Goal: Task Accomplishment & Management: Manage account settings

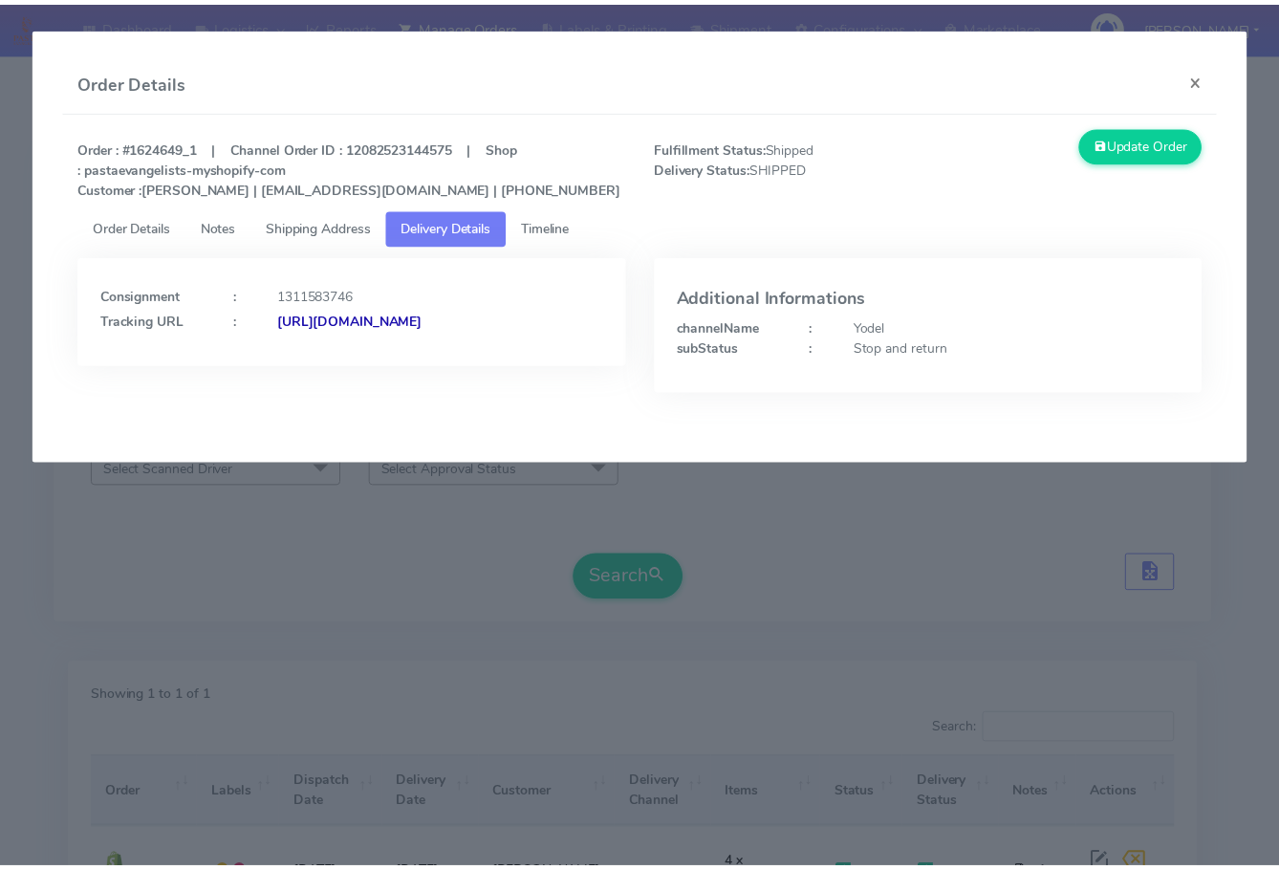
scroll to position [211, 0]
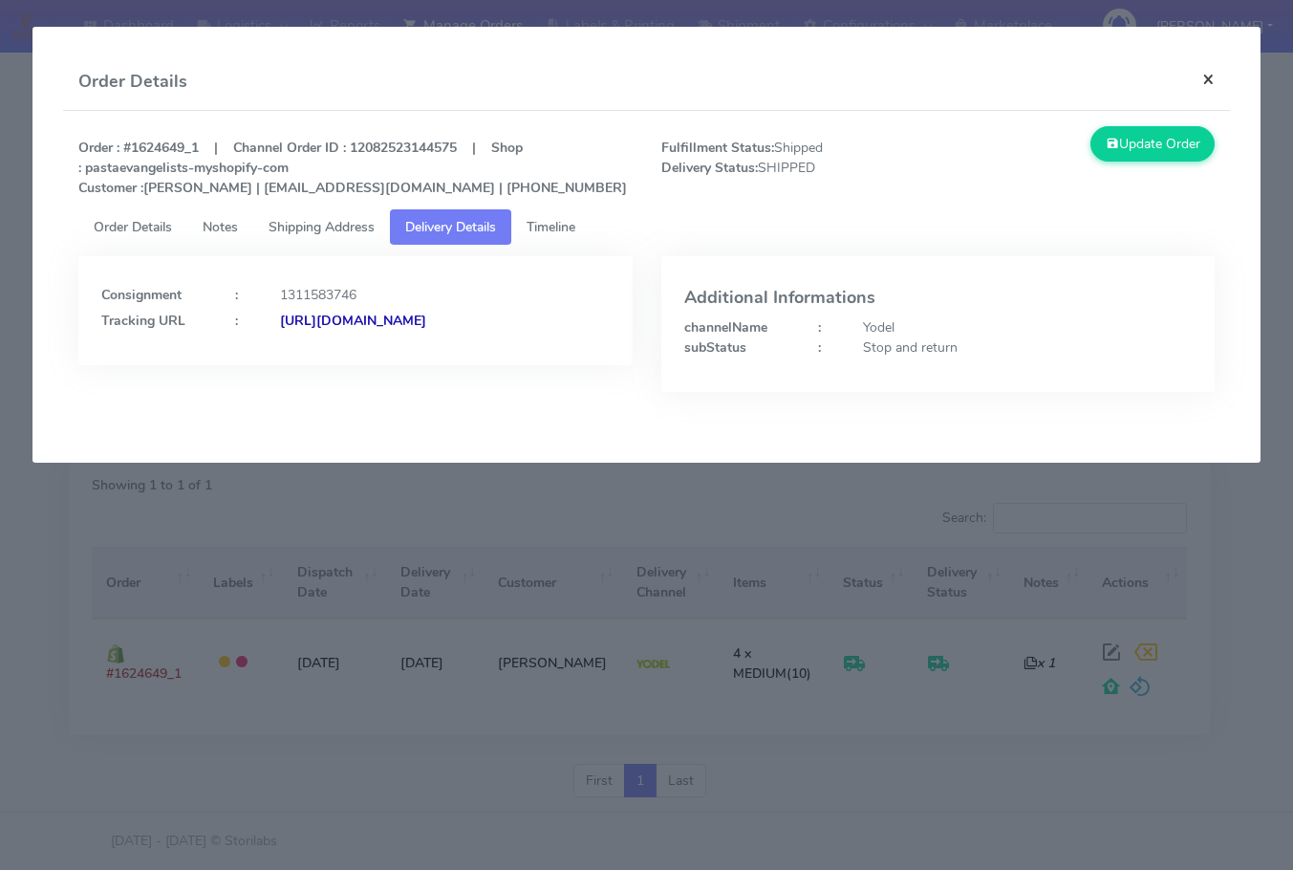
click at [1222, 79] on button "×" at bounding box center [1208, 79] width 43 height 51
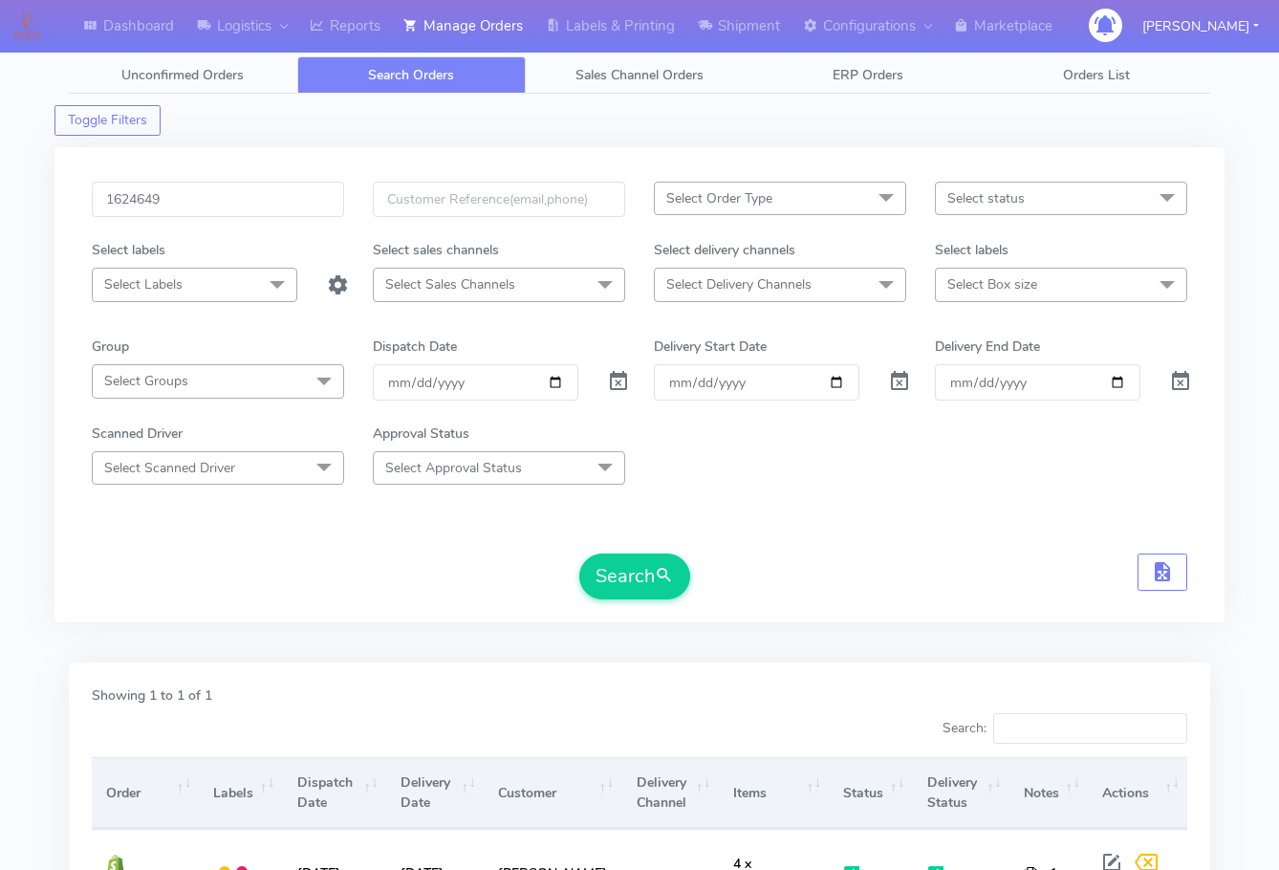
scroll to position [0, 0]
click at [226, 194] on input "1624649" at bounding box center [218, 200] width 252 height 35
paste input "1865"
type input "1621865"
click at [604, 573] on button "Search" at bounding box center [634, 577] width 111 height 46
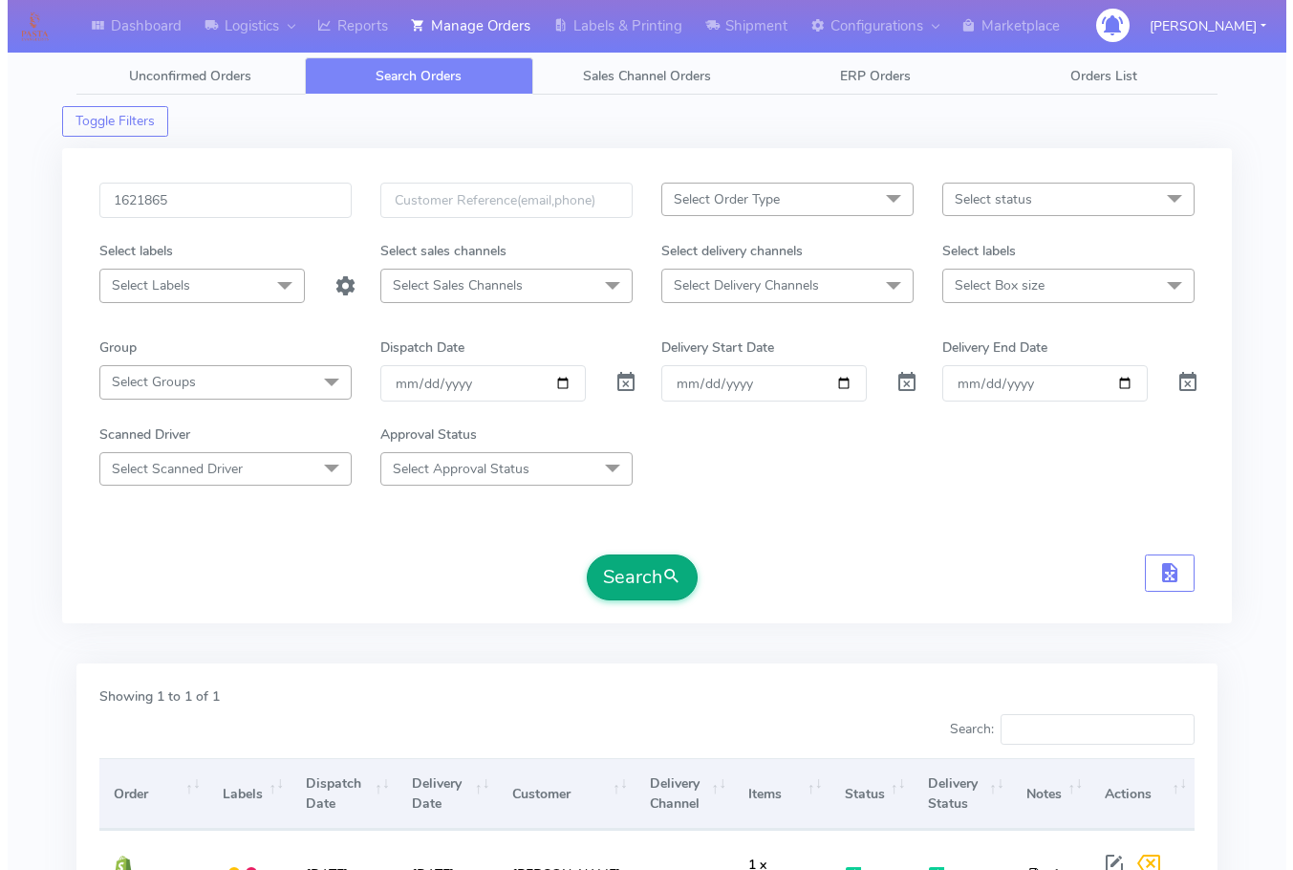
scroll to position [211, 0]
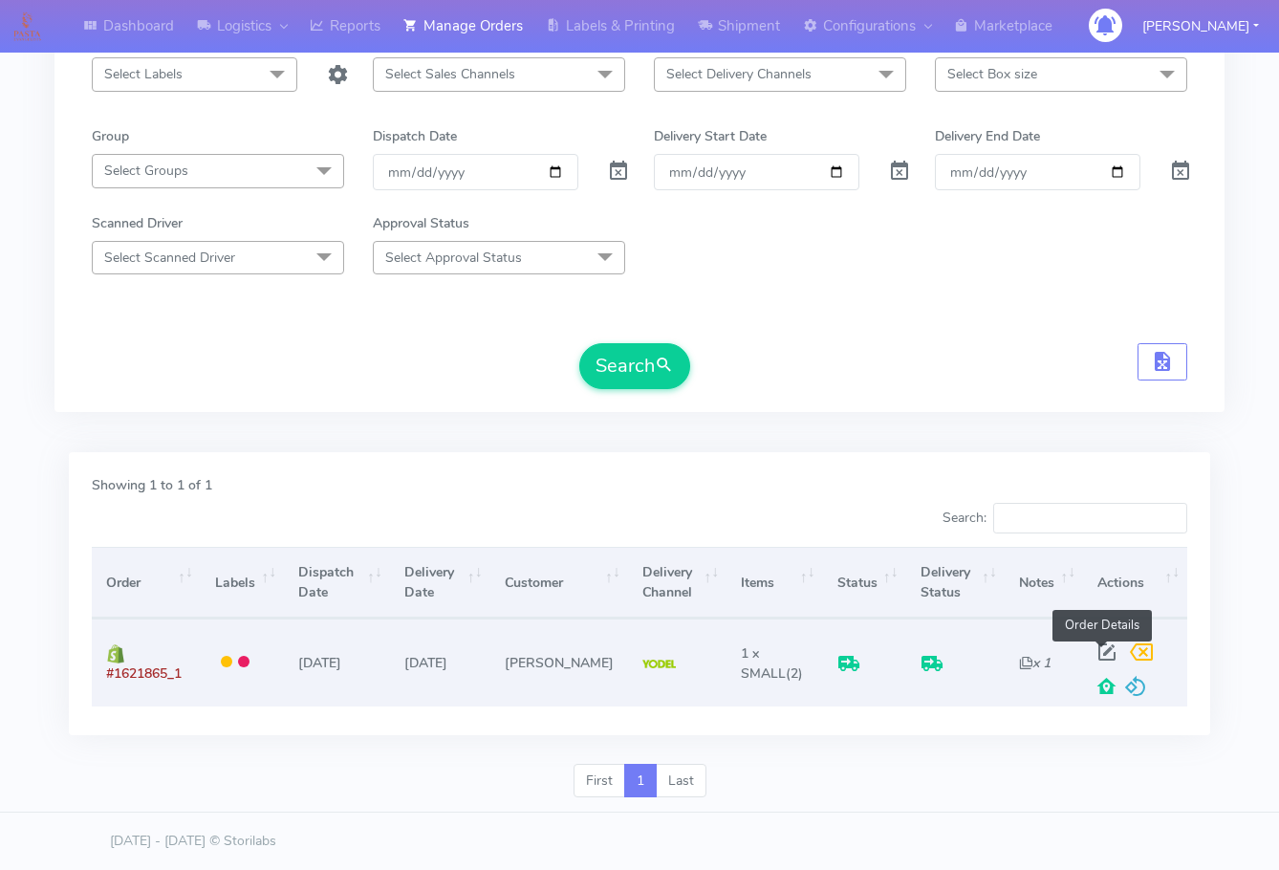
click at [1102, 648] on span at bounding box center [1106, 656] width 34 height 18
select select "5"
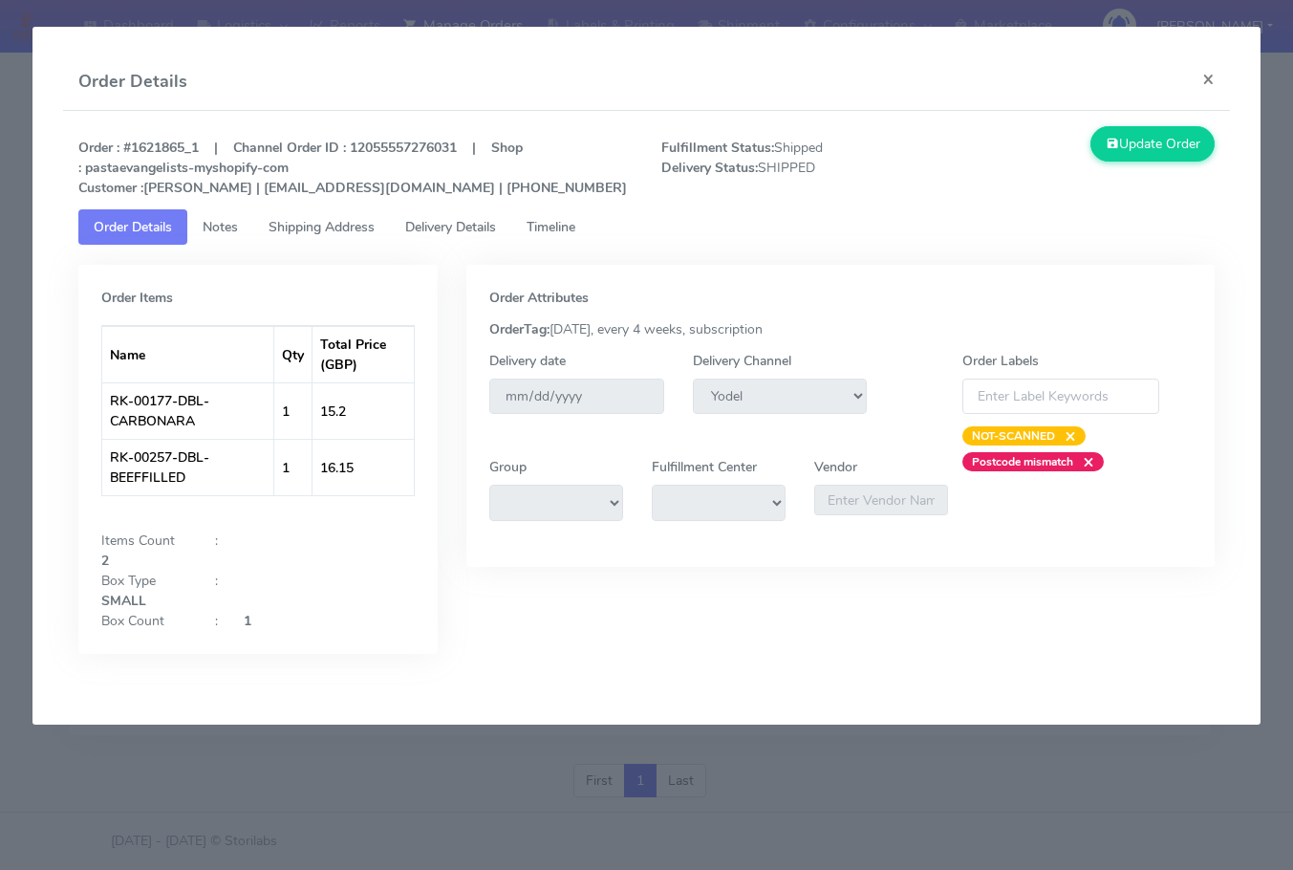
drag, startPoint x: 320, startPoint y: 231, endPoint x: 408, endPoint y: 231, distance: 87.9
click at [322, 231] on span "Shipping Address" at bounding box center [322, 227] width 106 height 18
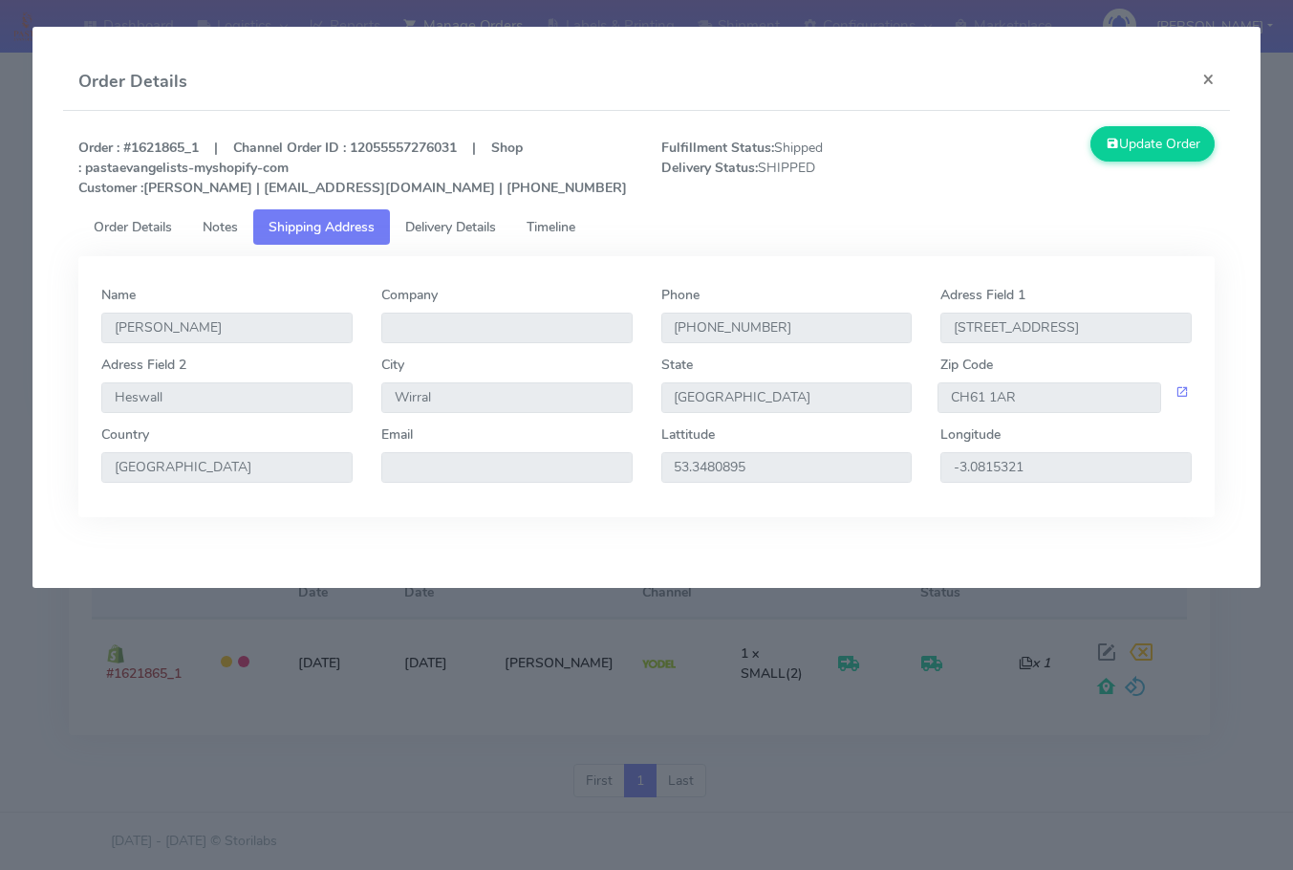
click at [463, 227] on span "Delivery Details" at bounding box center [450, 227] width 91 height 18
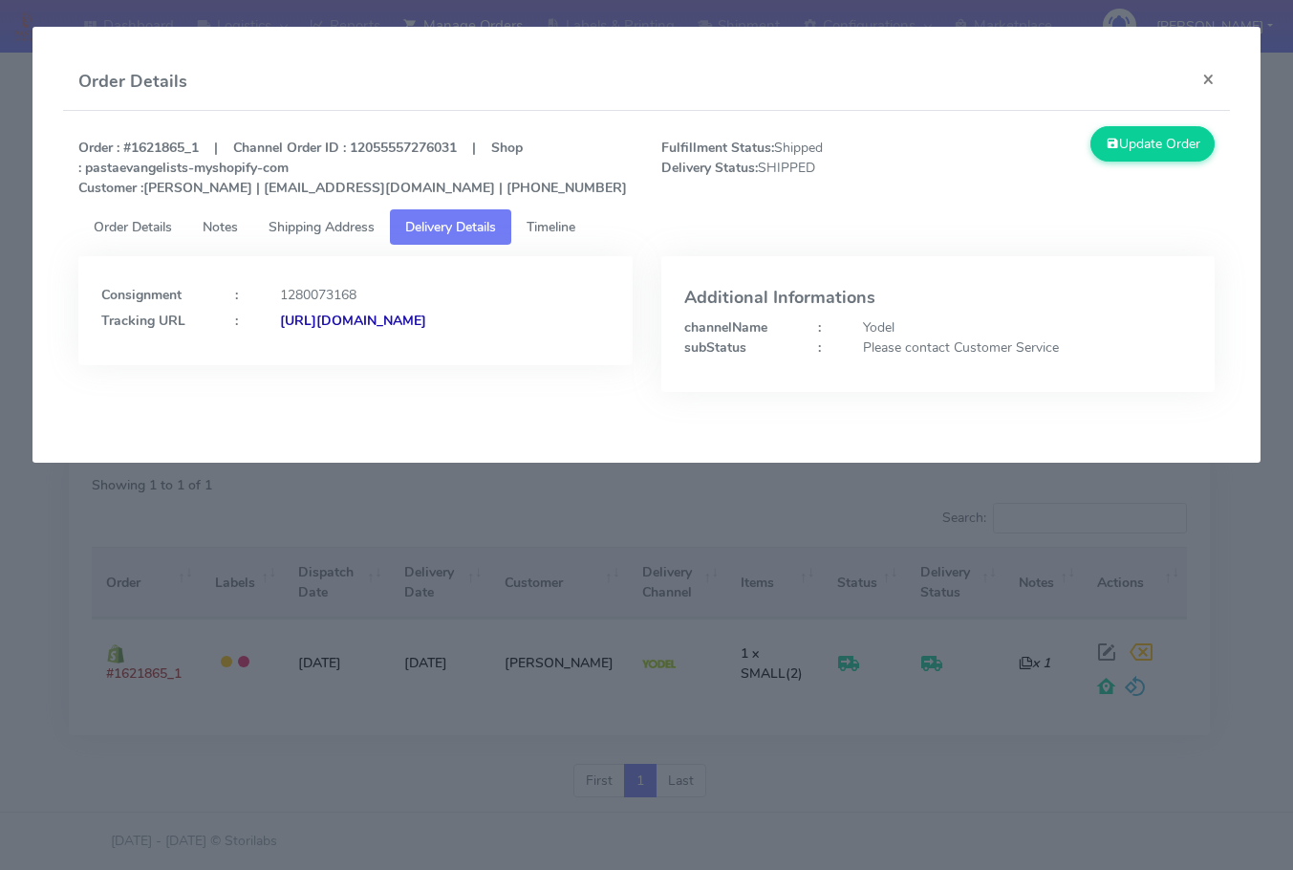
drag, startPoint x: 493, startPoint y: 366, endPoint x: 310, endPoint y: 370, distance: 183.5
click at [310, 365] on div "Consignment : 1280073168 Tracking URL : [URL][DOMAIN_NAME]" at bounding box center [355, 310] width 554 height 109
copy strong "JJD0002249960890151"
